Goal: Ask a question: Seek information or help from site administrators or community

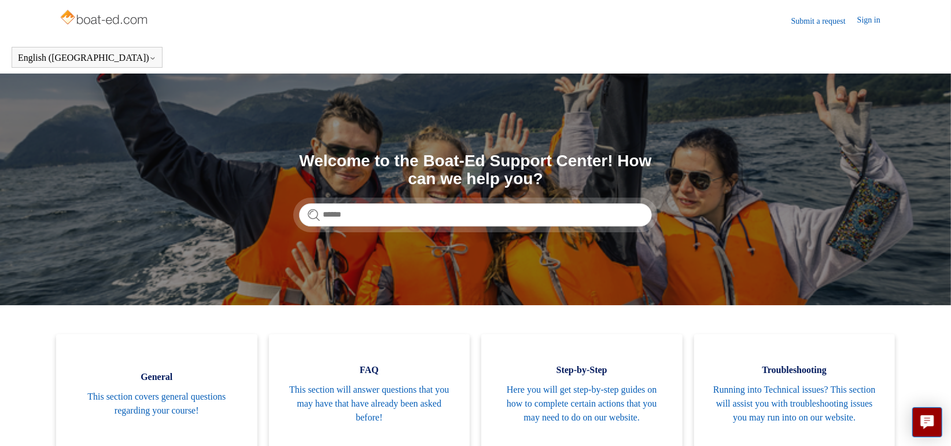
click at [804, 21] on link "Submit a request" at bounding box center [825, 21] width 66 height 12
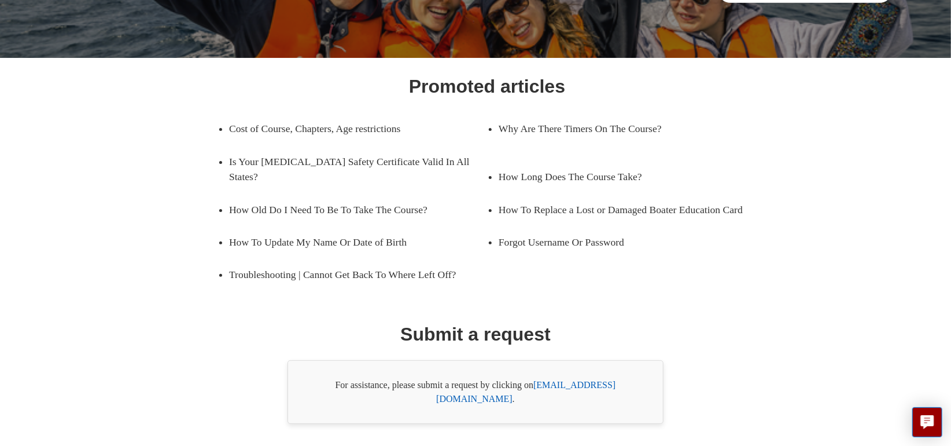
scroll to position [147, 0]
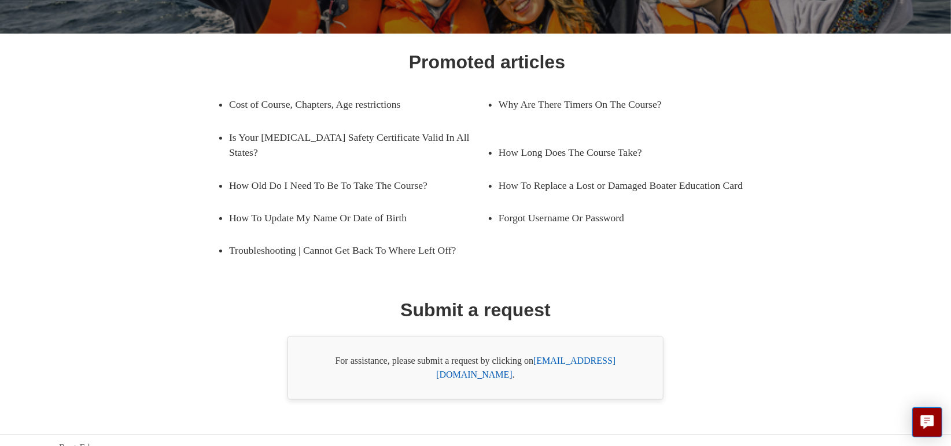
click at [594, 362] on link "support@boat-ed.com" at bounding box center [525, 367] width 179 height 24
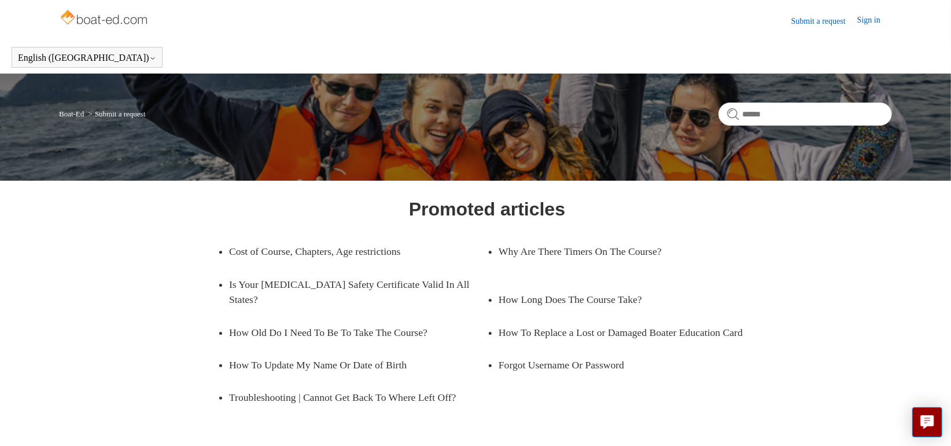
scroll to position [0, 0]
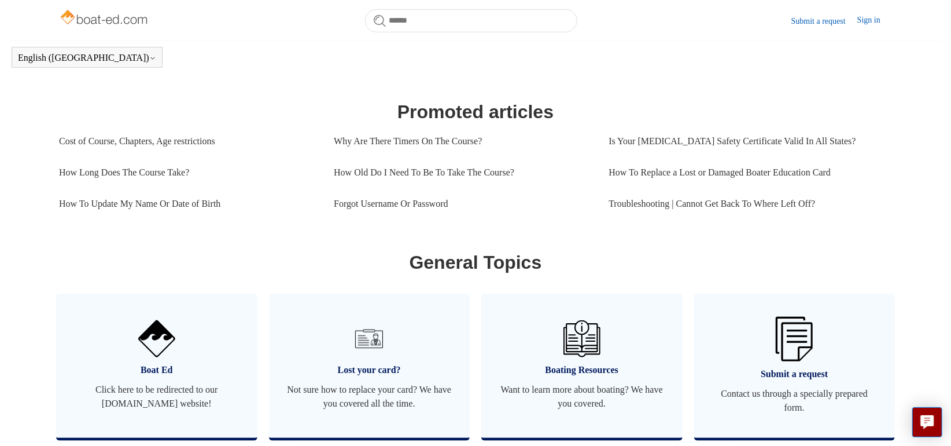
scroll to position [533, 0]
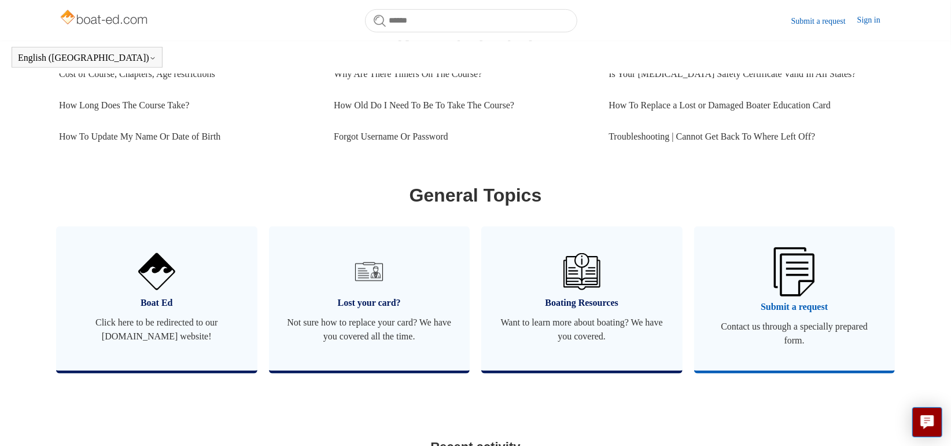
click at [794, 281] on img at bounding box center [794, 271] width 41 height 49
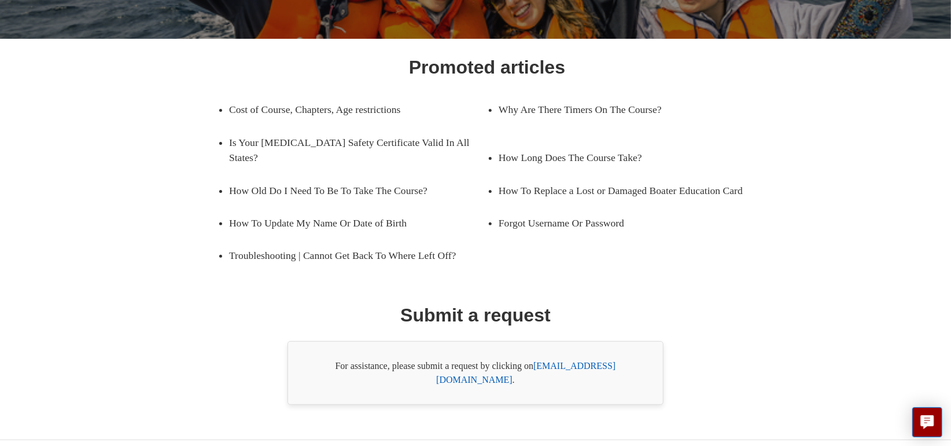
scroll to position [147, 0]
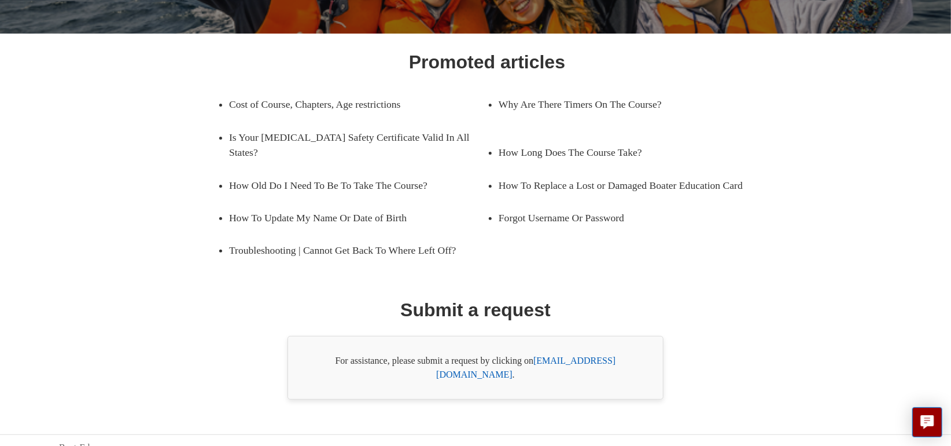
click at [585, 357] on link "[EMAIL_ADDRESS][DOMAIN_NAME]" at bounding box center [525, 367] width 179 height 24
click at [436, 355] on link "[EMAIL_ADDRESS][DOMAIN_NAME]" at bounding box center [525, 367] width 179 height 24
